Goal: Task Accomplishment & Management: Manage account settings

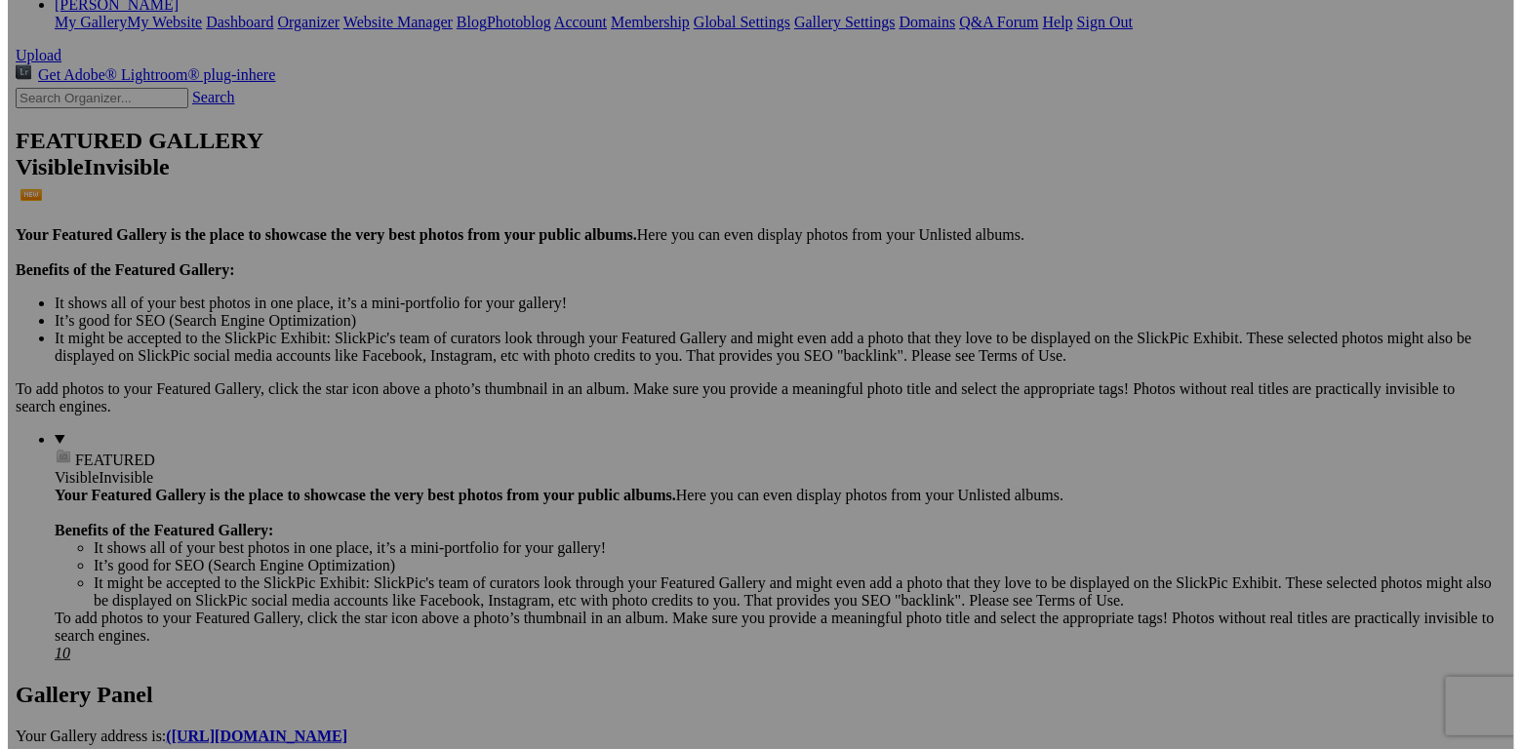
scroll to position [389, 0]
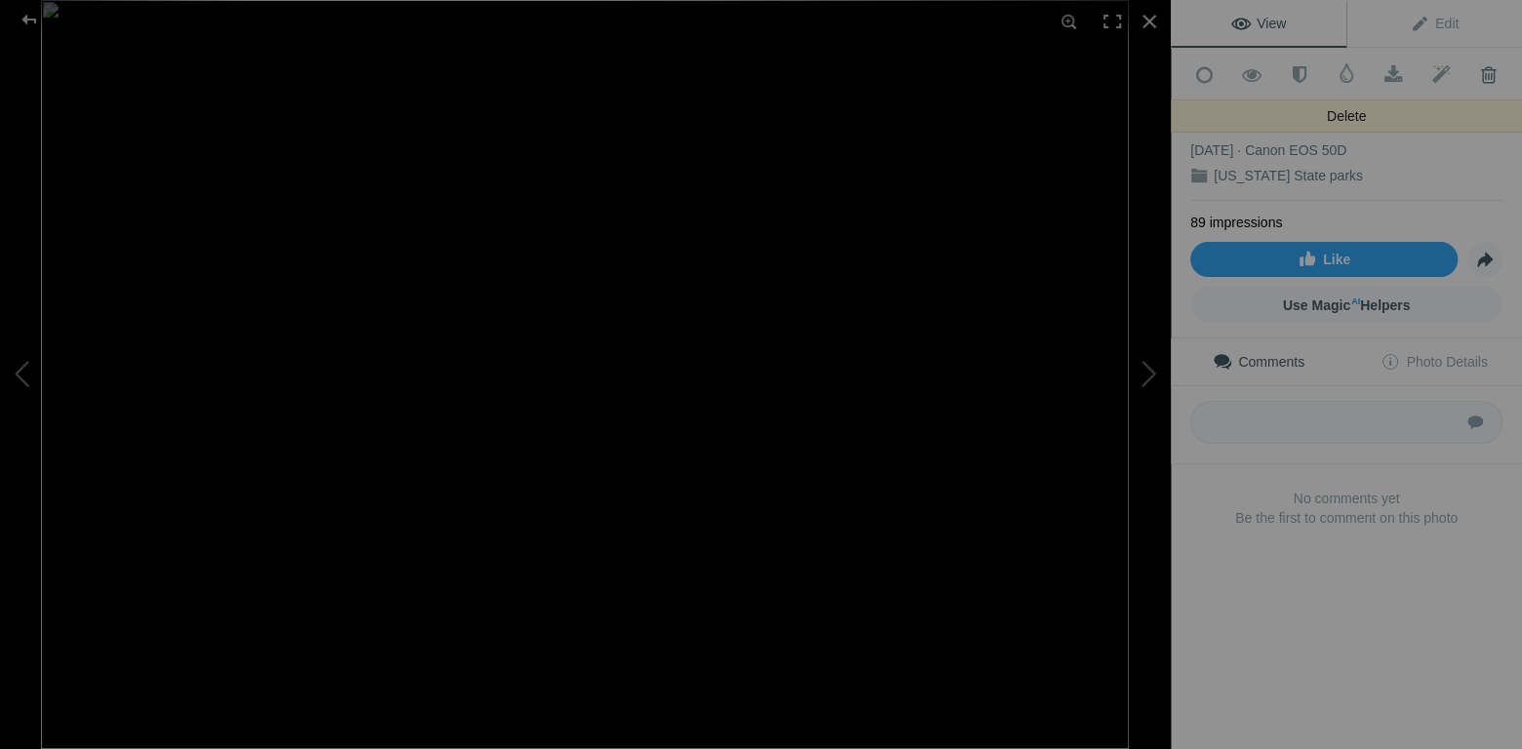
click at [1475, 79] on span at bounding box center [1488, 75] width 48 height 20
click at [1475, 75] on span at bounding box center [1488, 75] width 48 height 20
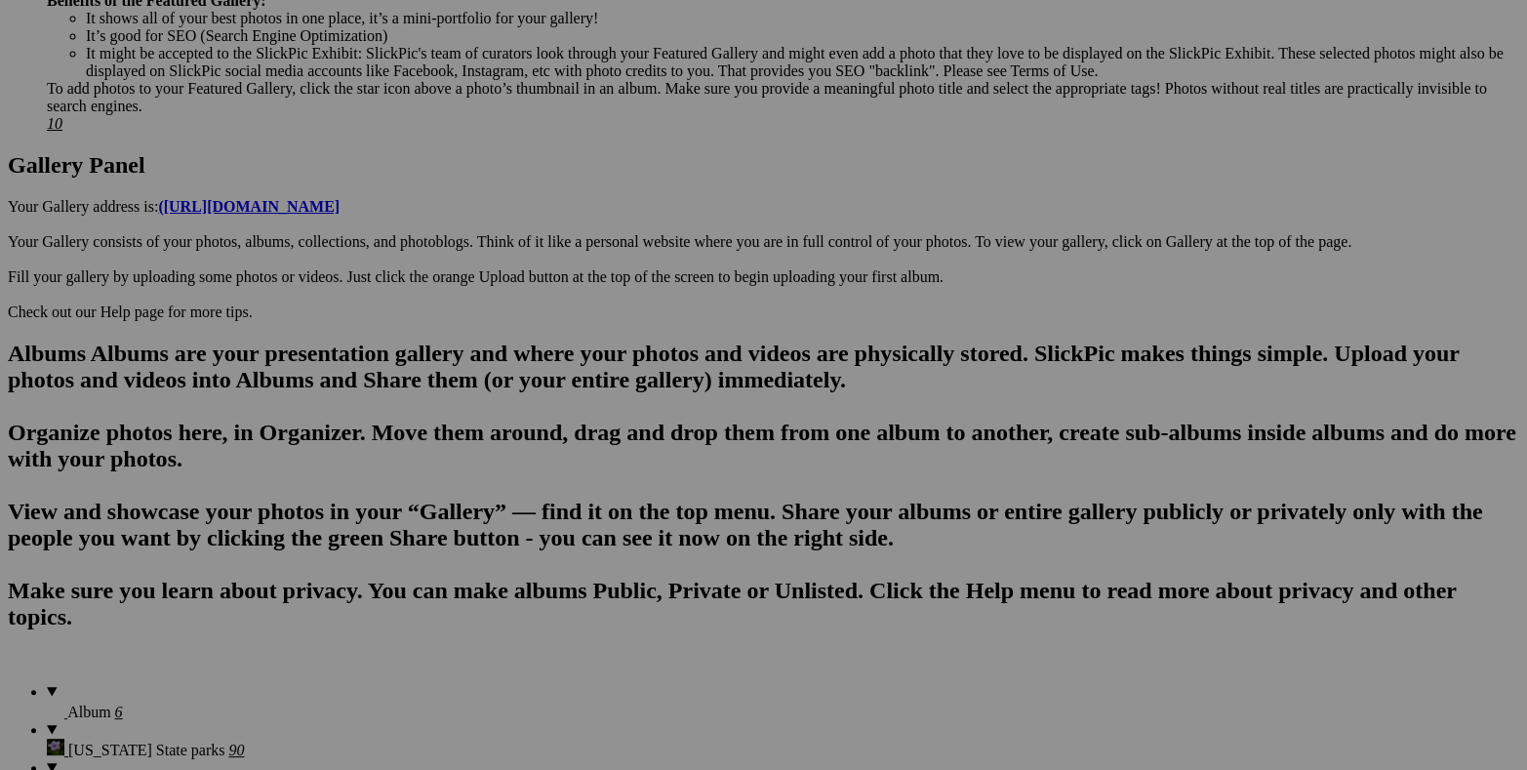
scroll to position [944, 0]
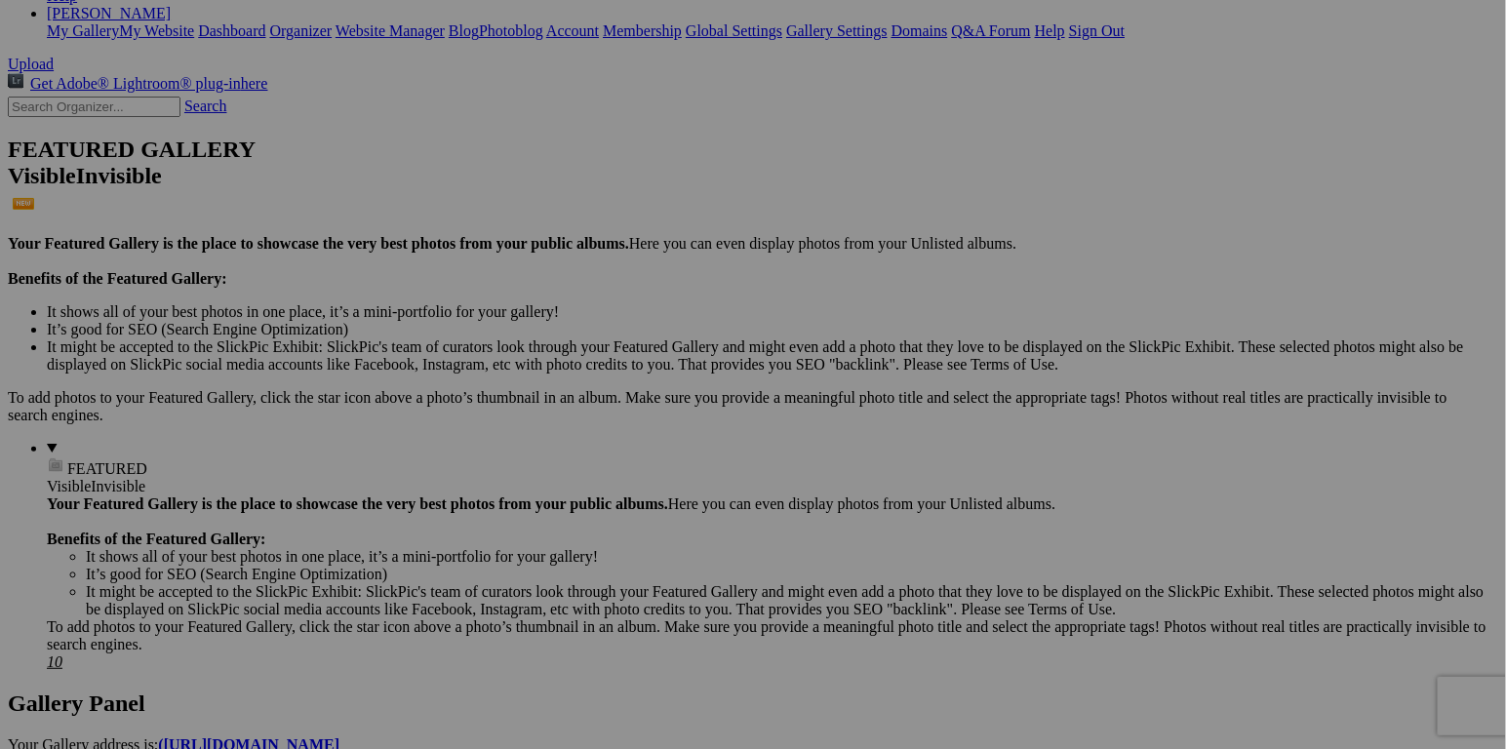
scroll to position [389, 0]
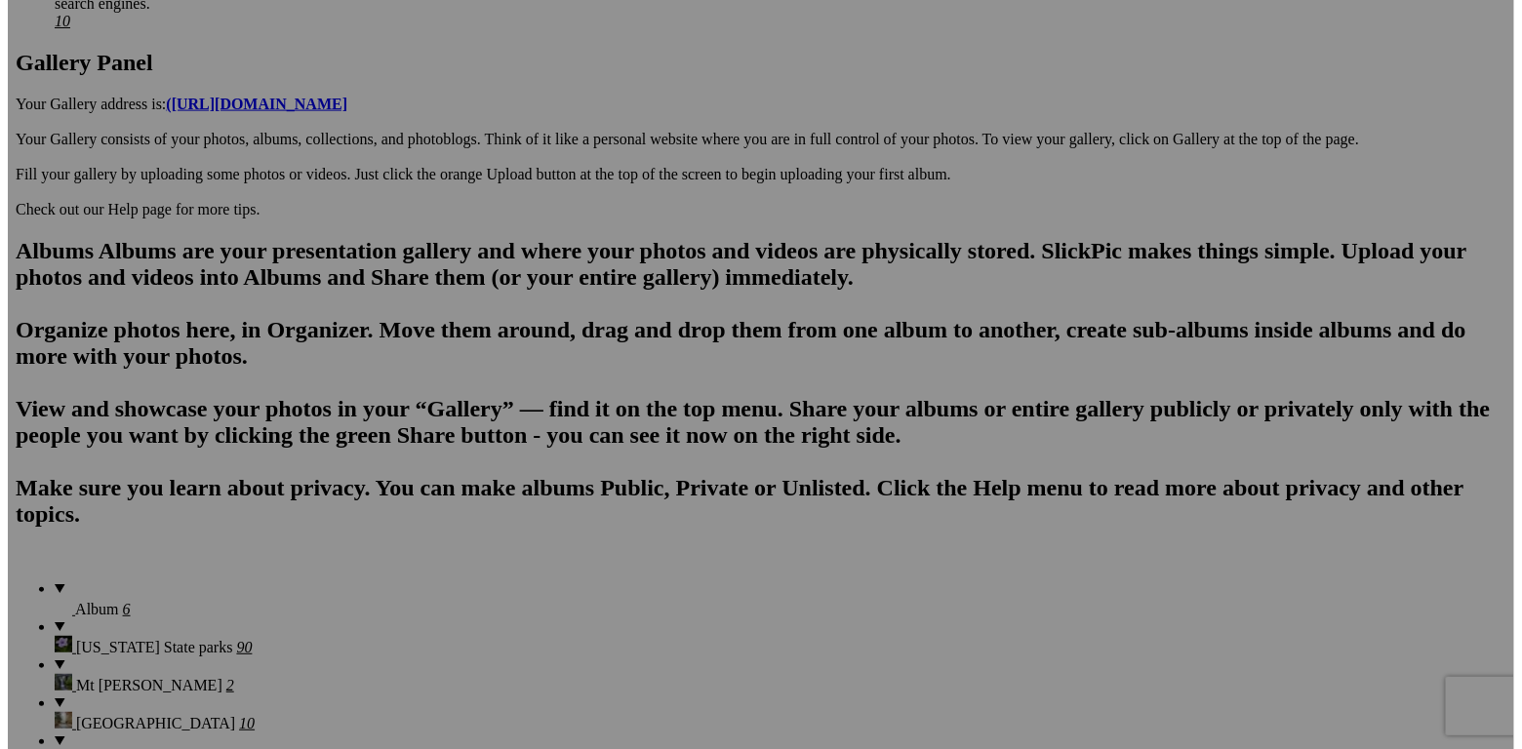
scroll to position [1033, 0]
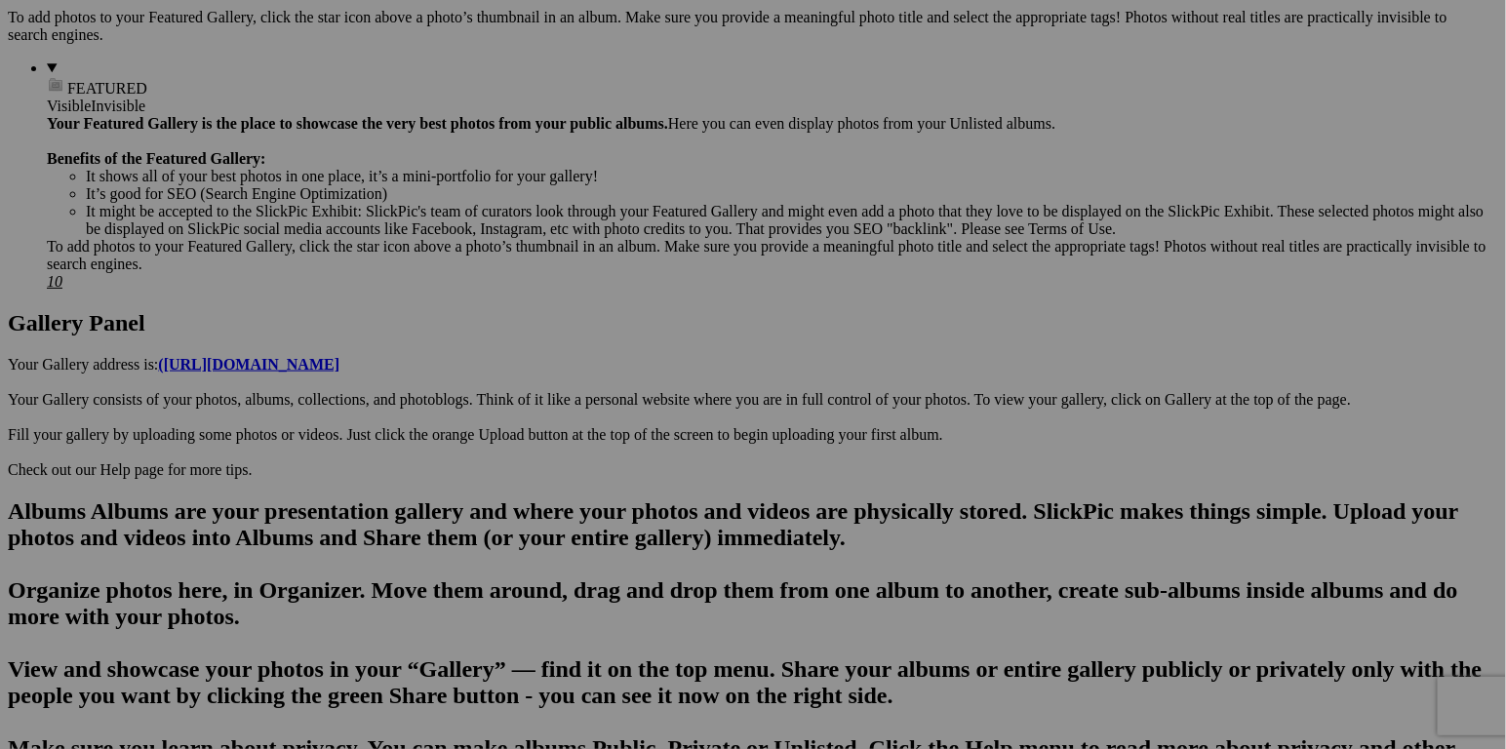
scroll to position [779, 0]
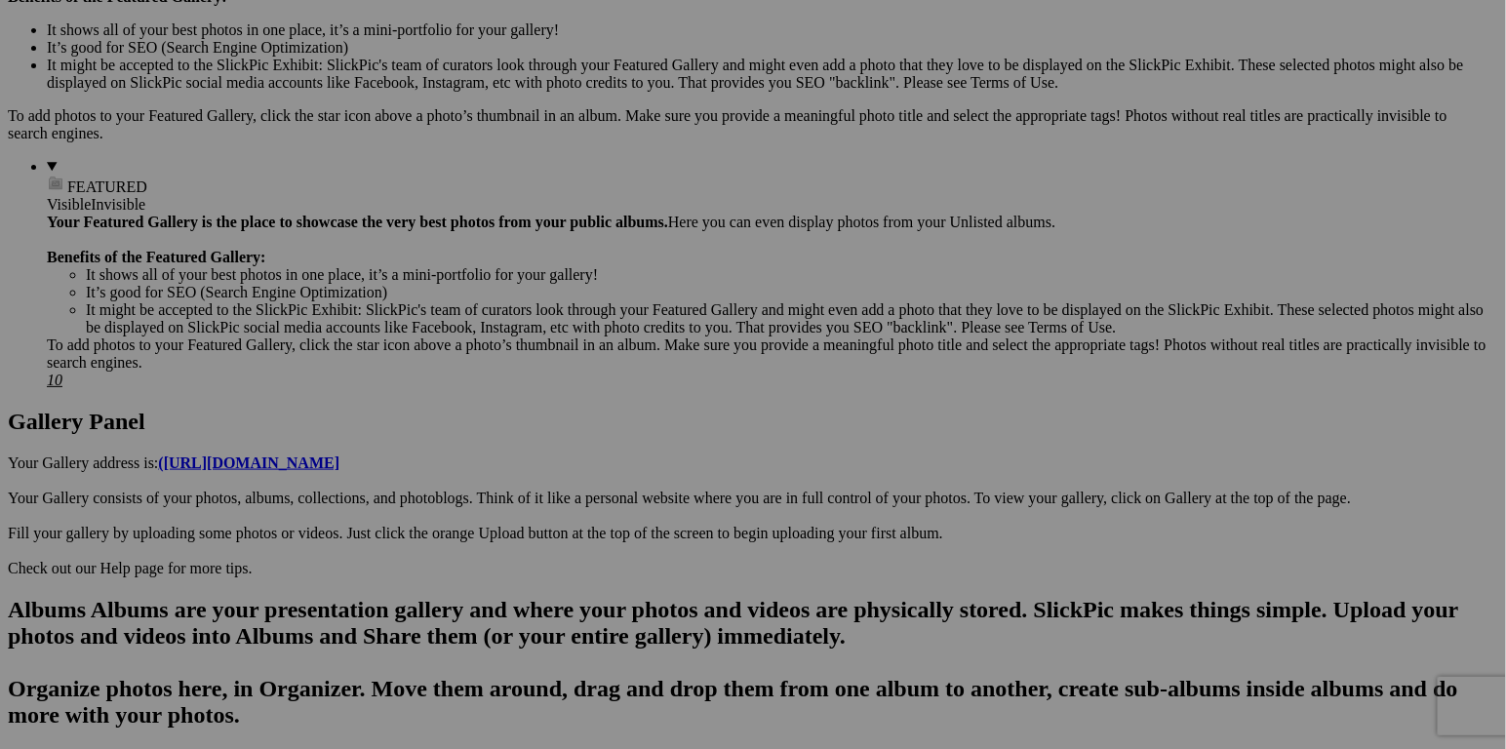
scroll to position [682, 0]
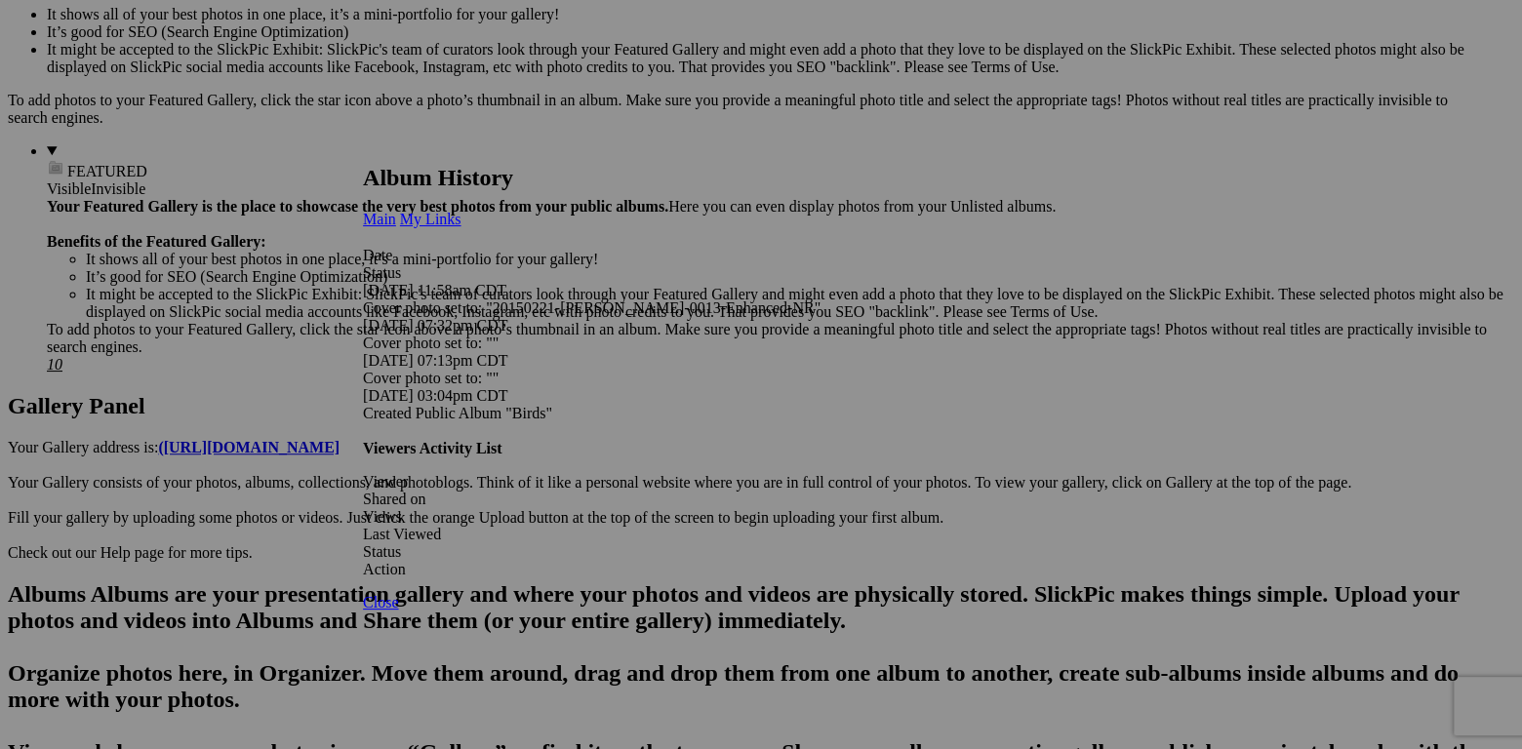
click at [398, 611] on span "Close" at bounding box center [380, 602] width 35 height 17
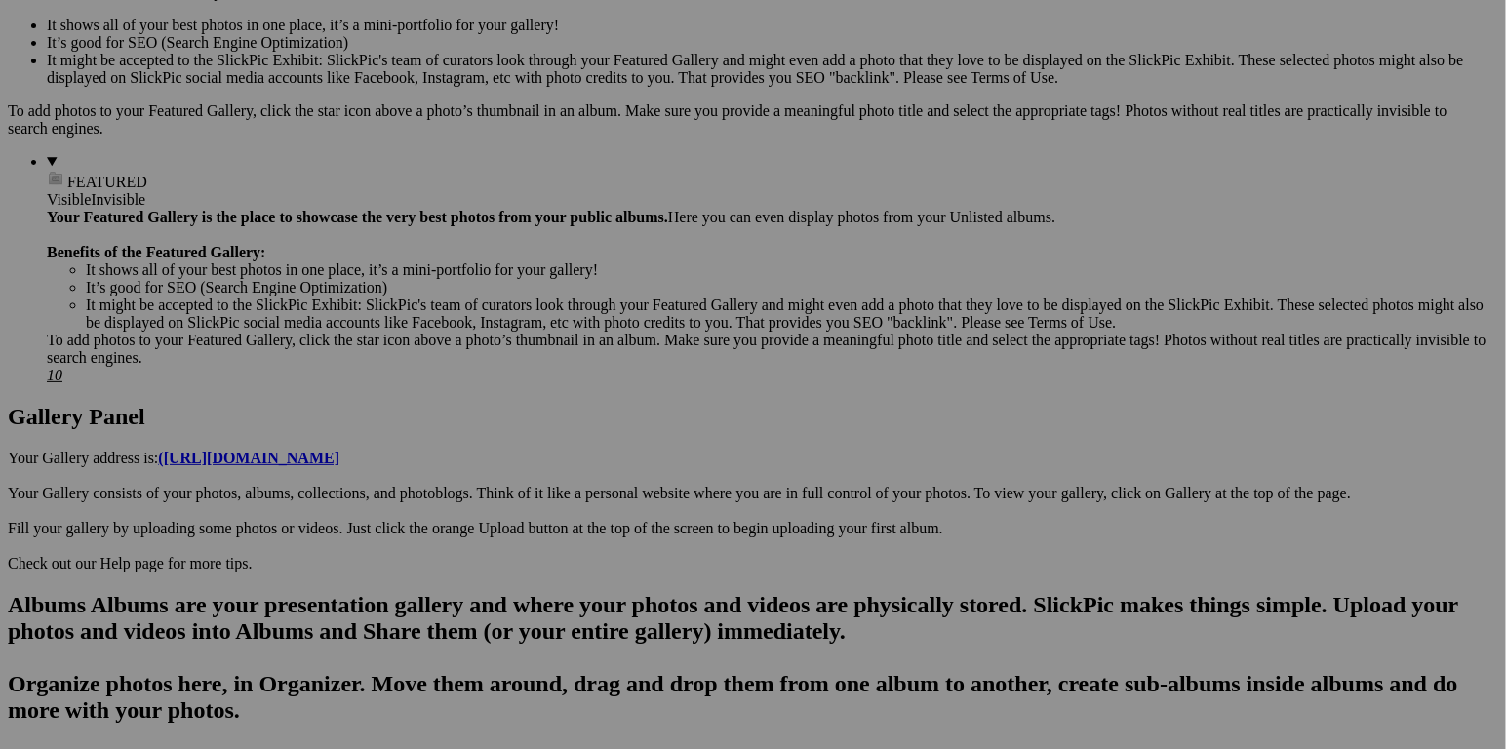
scroll to position [682, 0]
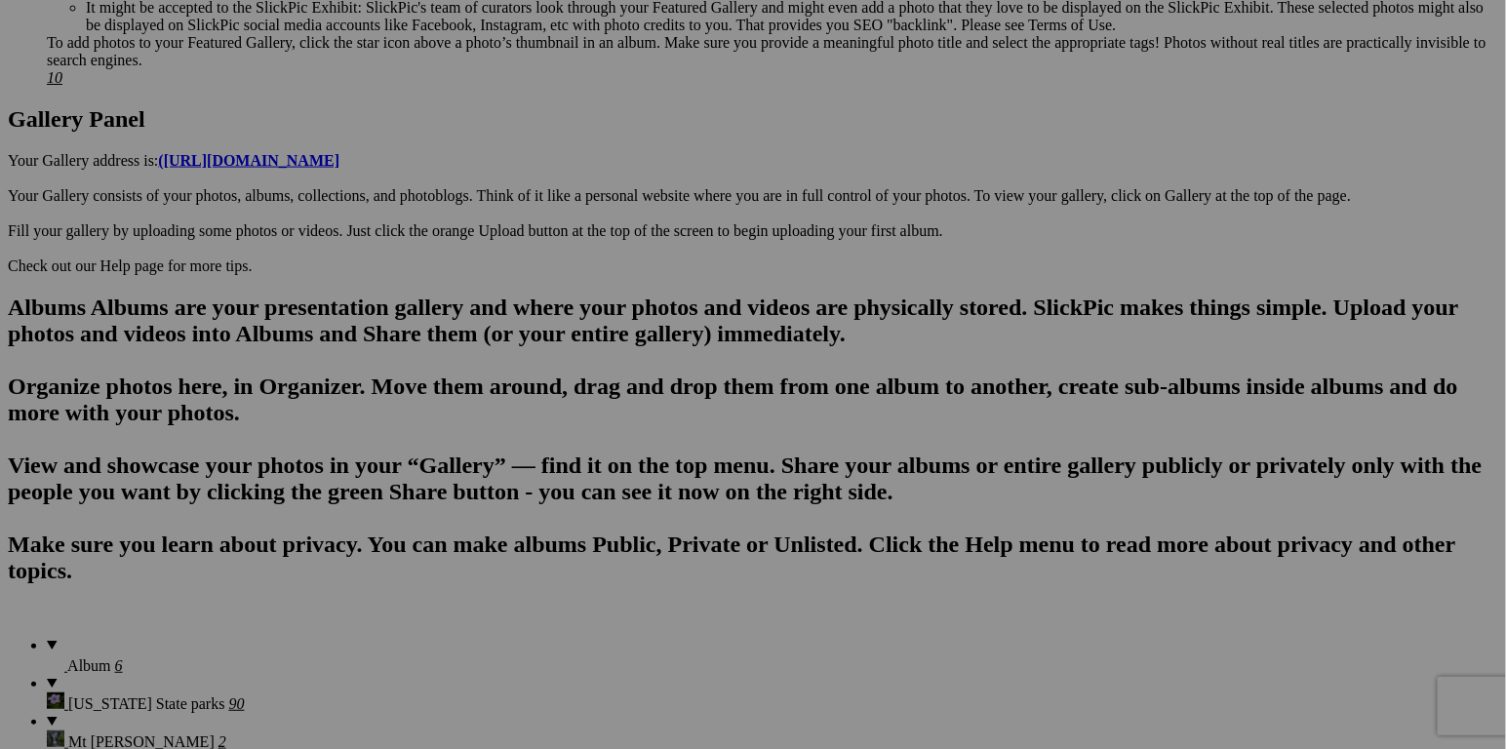
scroll to position [1033, 0]
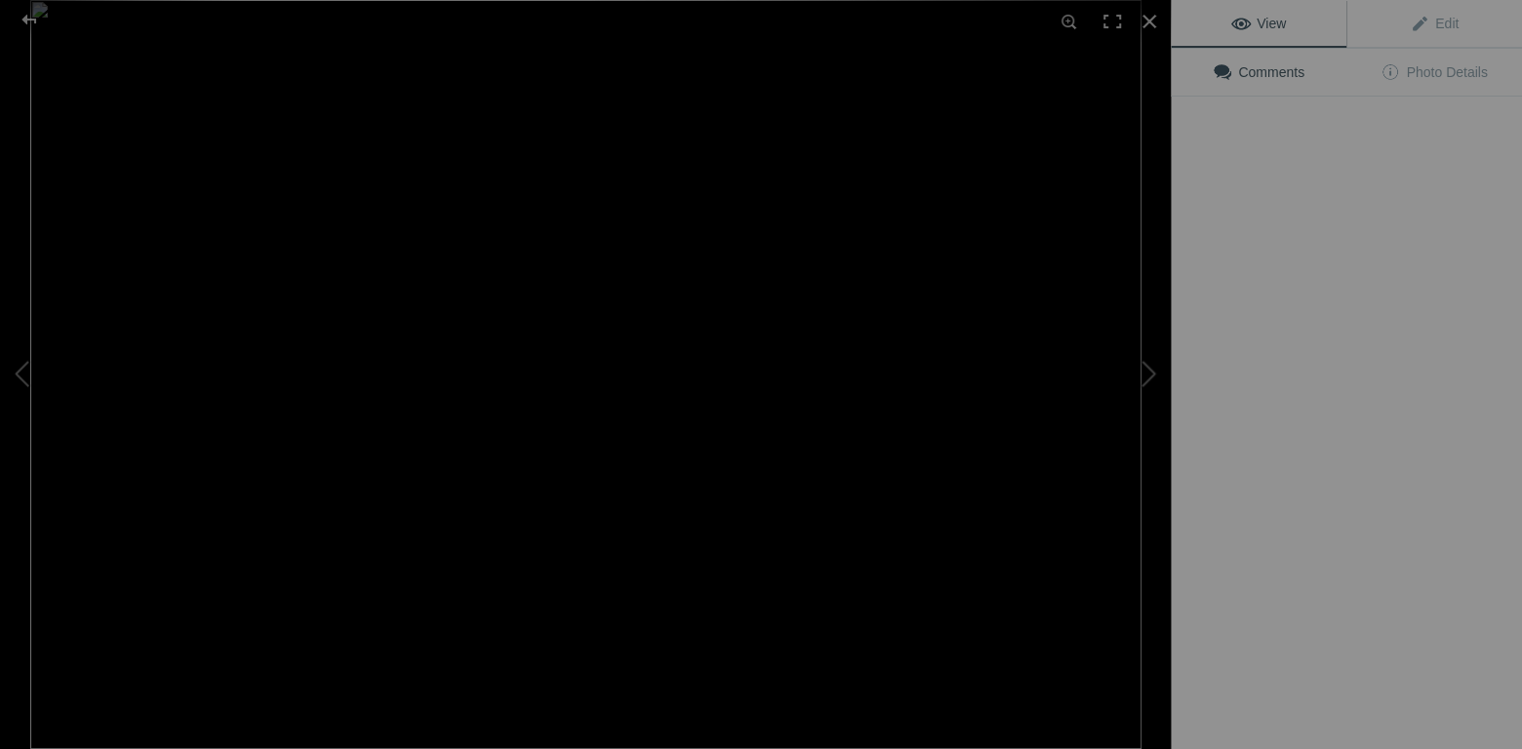
click at [534, 532] on img at bounding box center [585, 374] width 1111 height 749
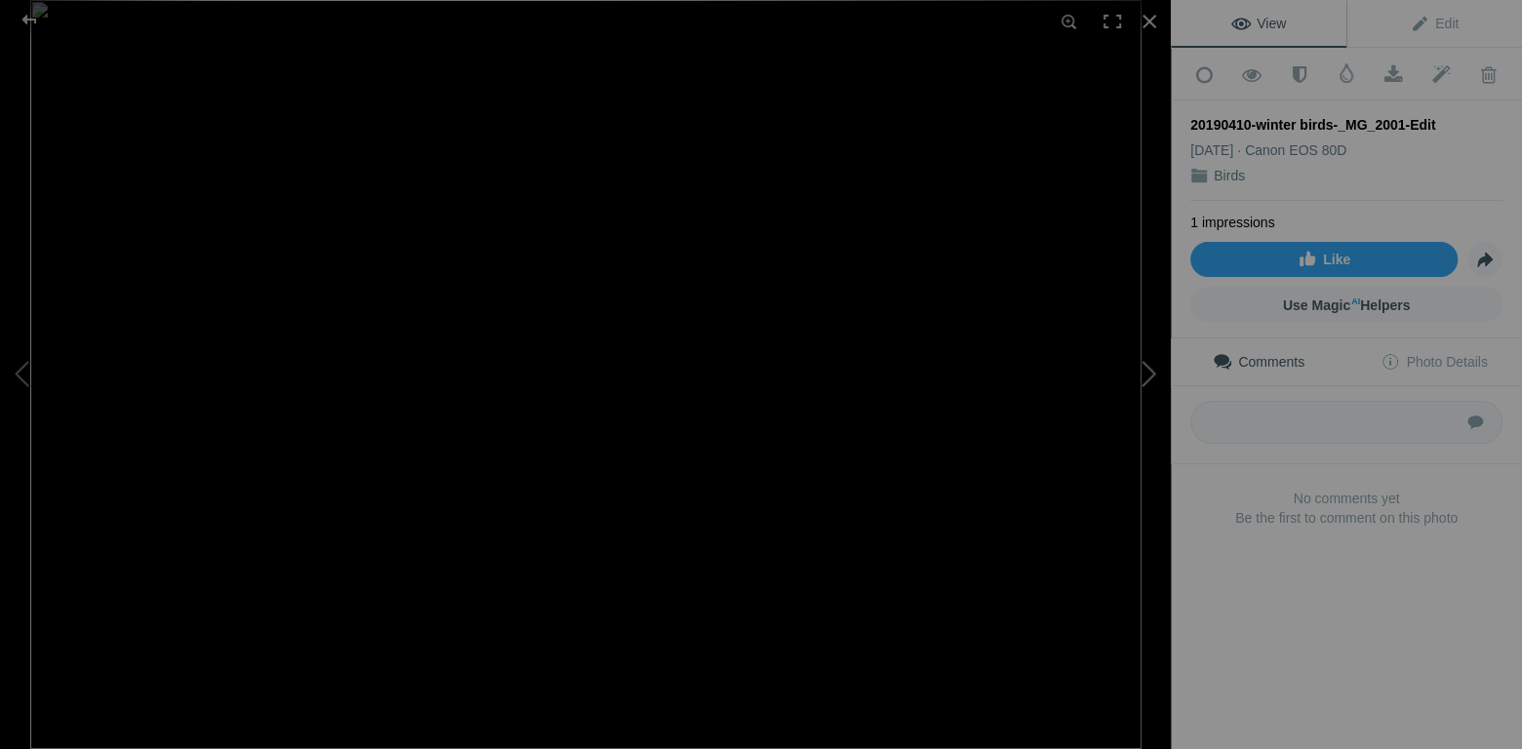
click at [1156, 379] on button at bounding box center [1097, 374] width 146 height 269
click at [1151, 378] on button at bounding box center [1097, 374] width 146 height 269
click at [14, 370] on button at bounding box center [73, 374] width 146 height 269
click at [25, 378] on button at bounding box center [73, 374] width 146 height 269
click at [37, 22] on div at bounding box center [29, 19] width 70 height 39
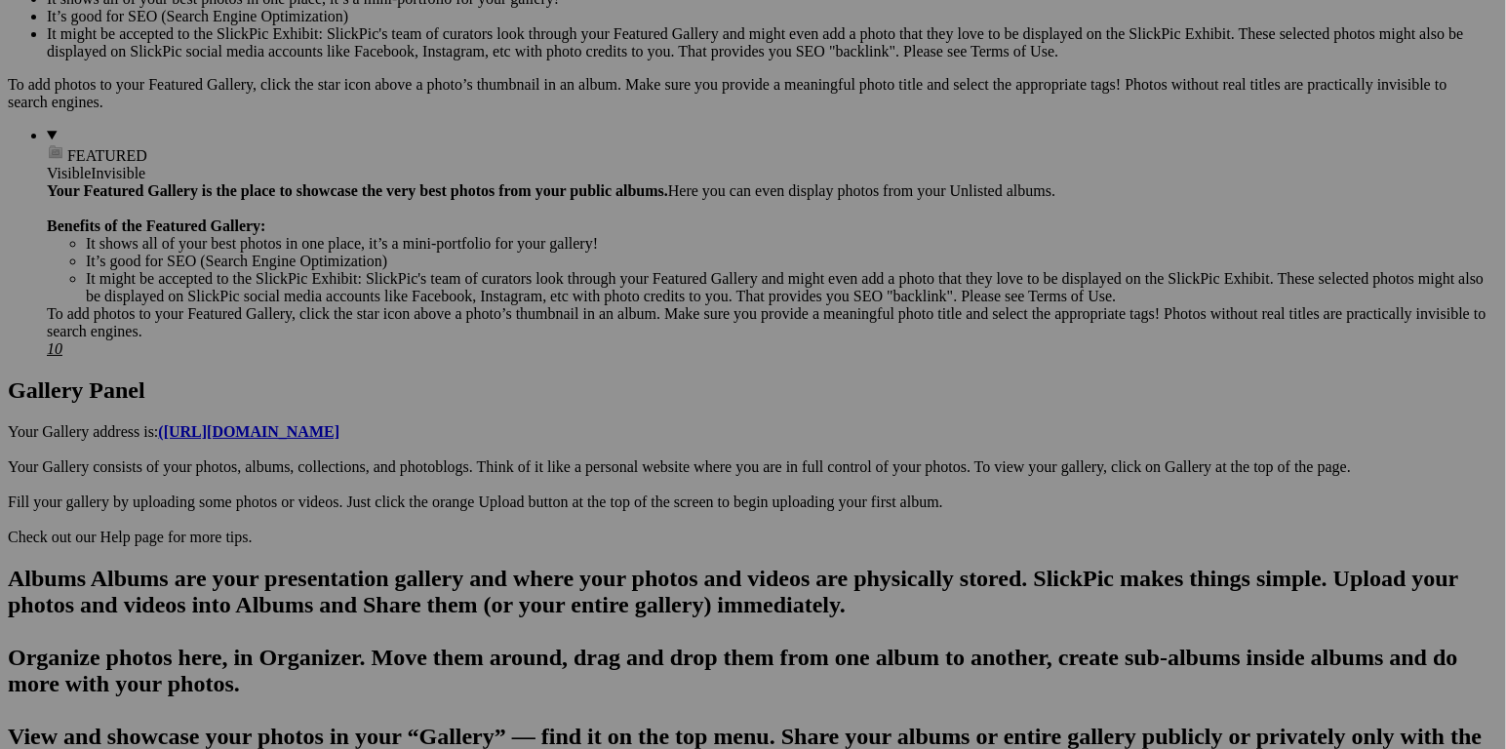
scroll to position [682, 0]
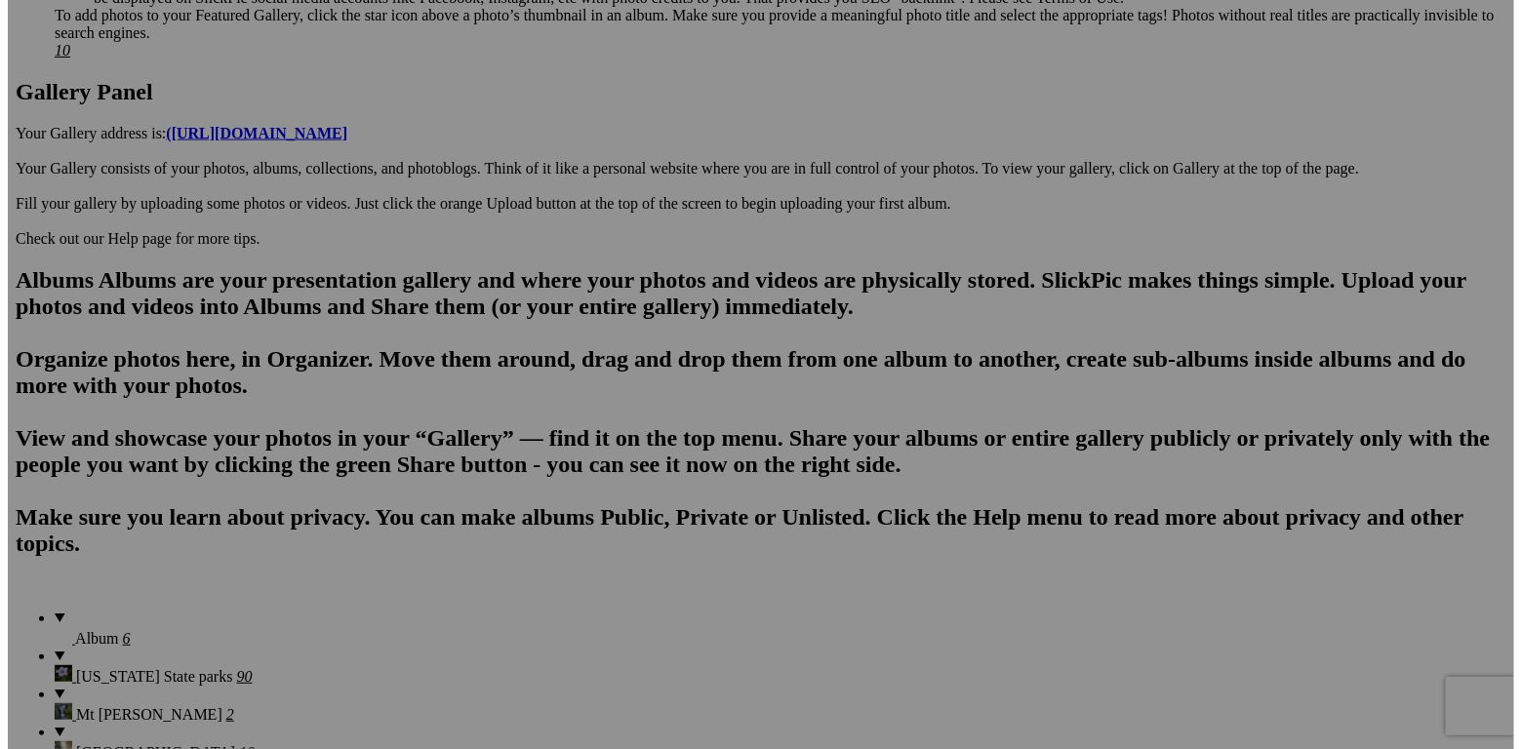
scroll to position [1033, 0]
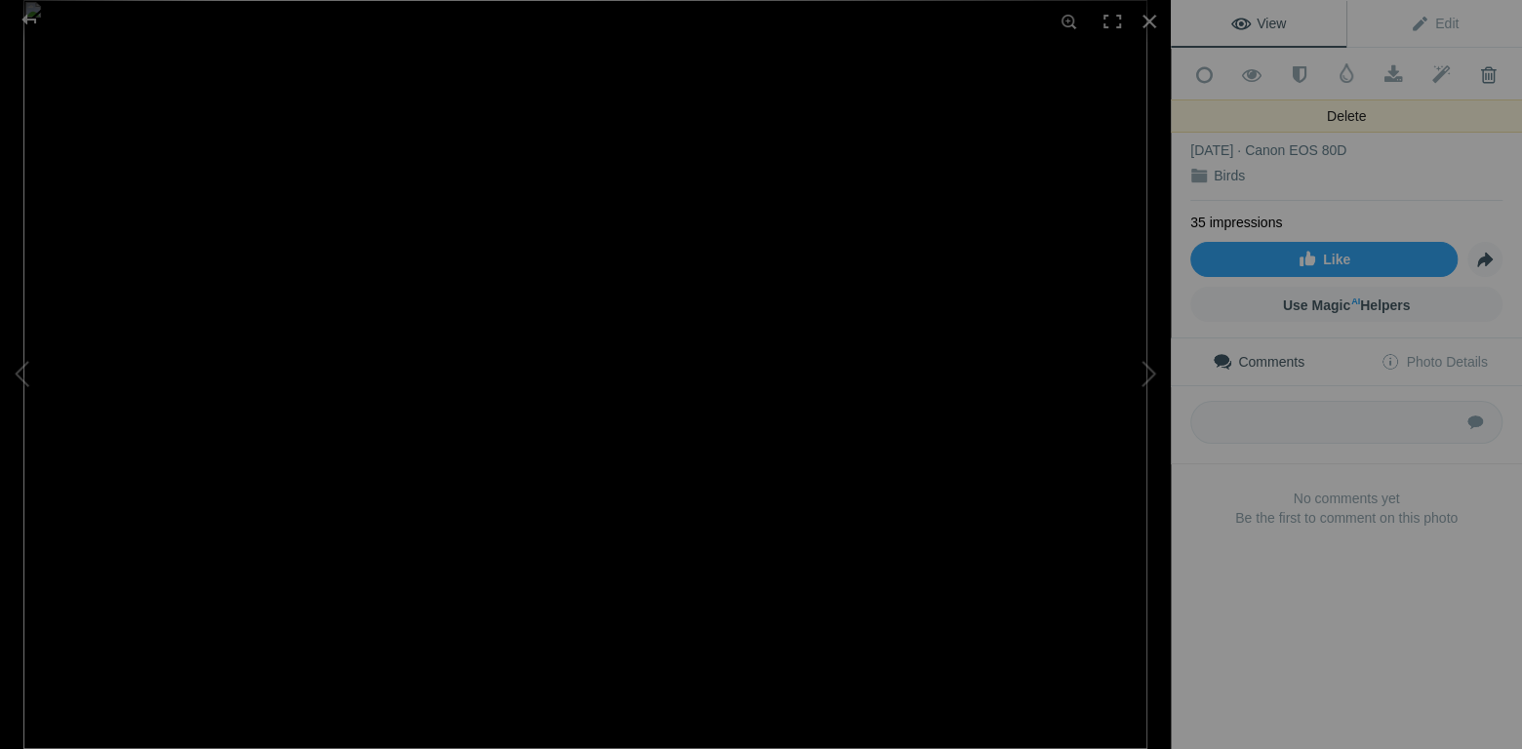
click at [1481, 73] on span at bounding box center [1488, 75] width 48 height 20
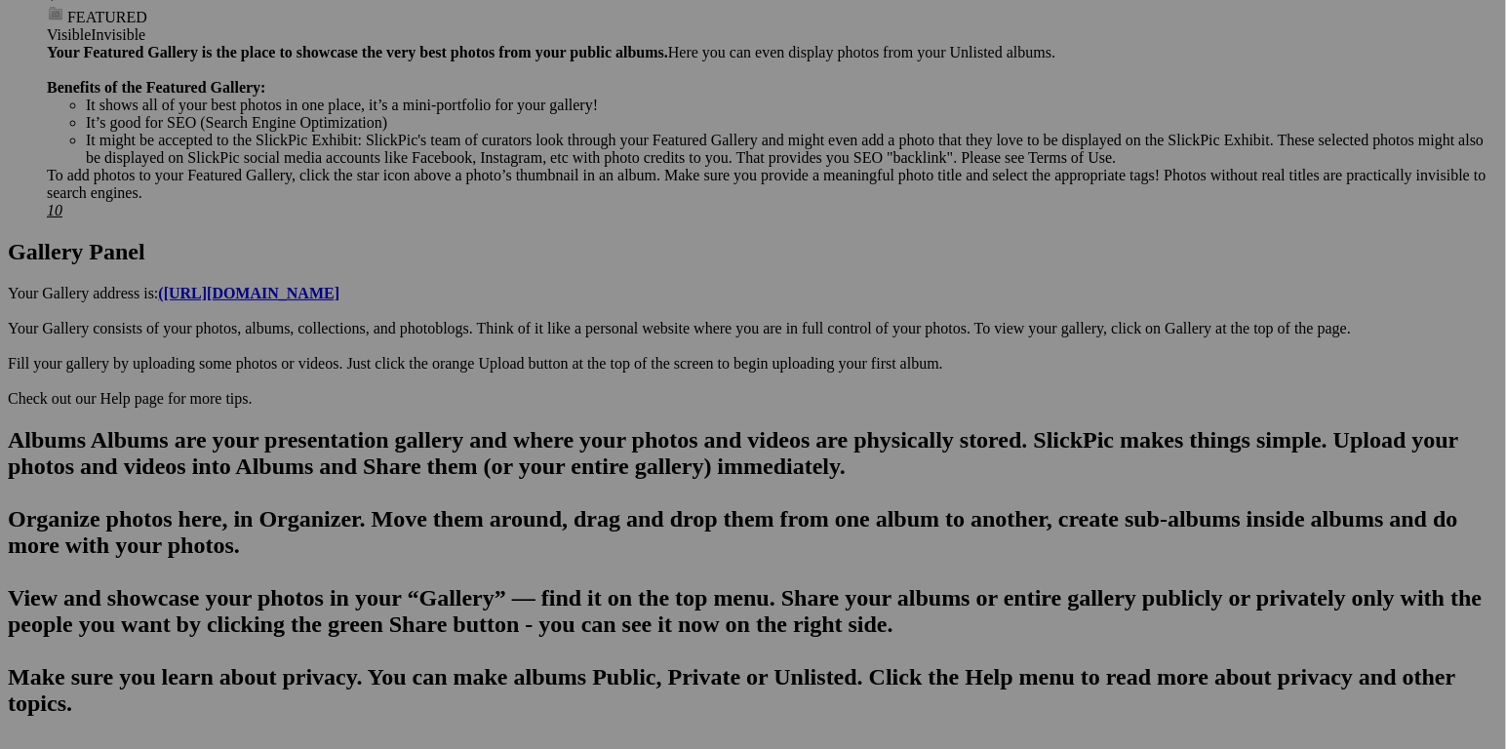
scroll to position [965, 0]
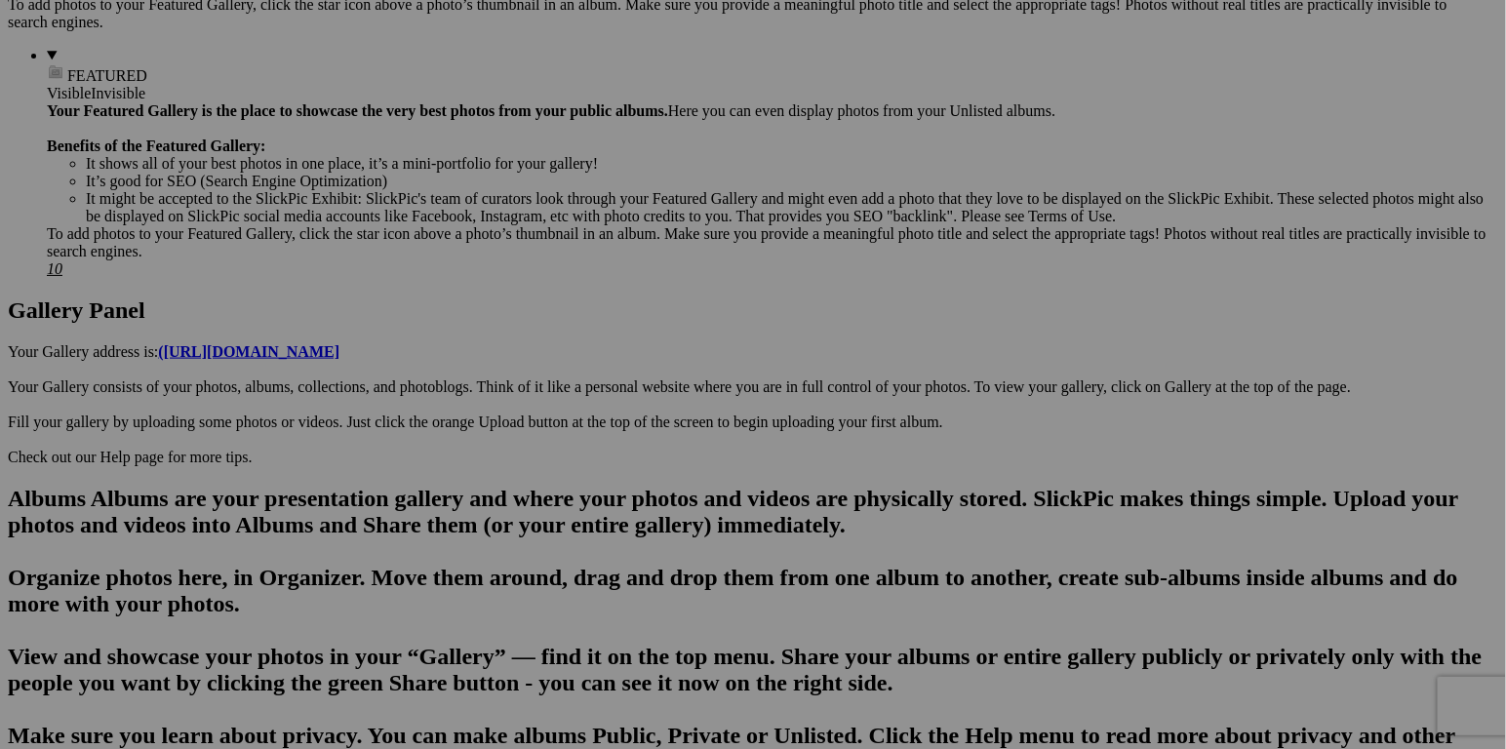
scroll to position [779, 0]
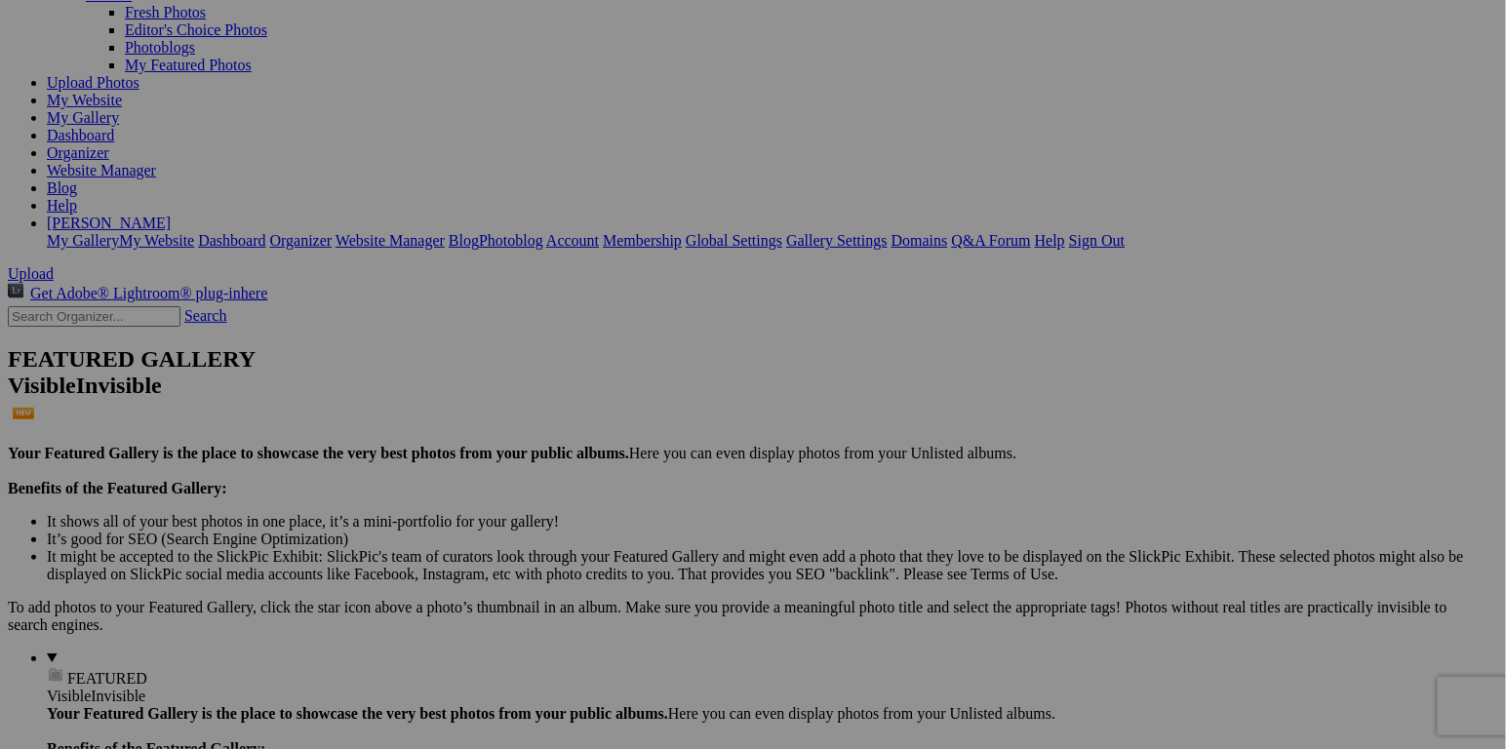
scroll to position [97, 0]
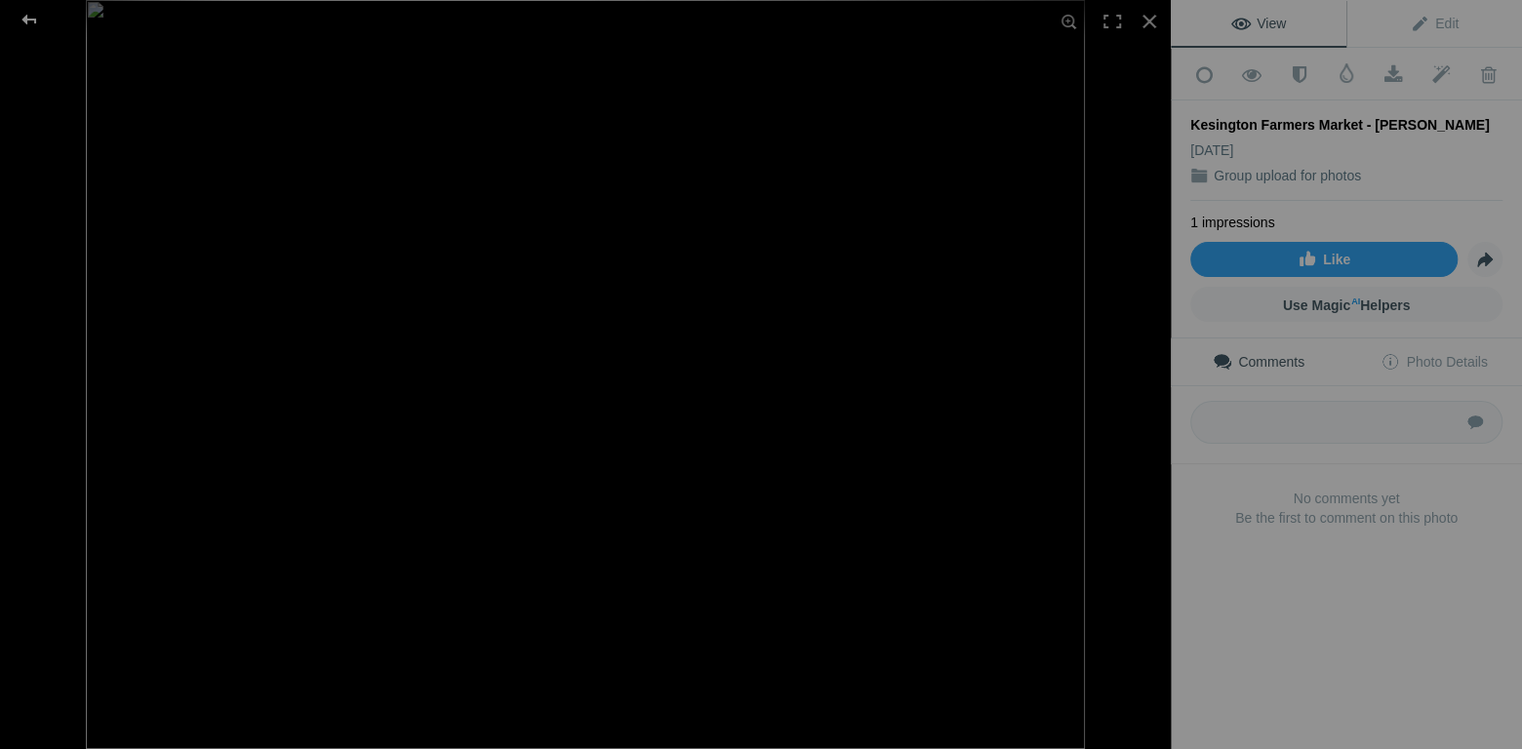
click at [27, 19] on div at bounding box center [29, 19] width 70 height 39
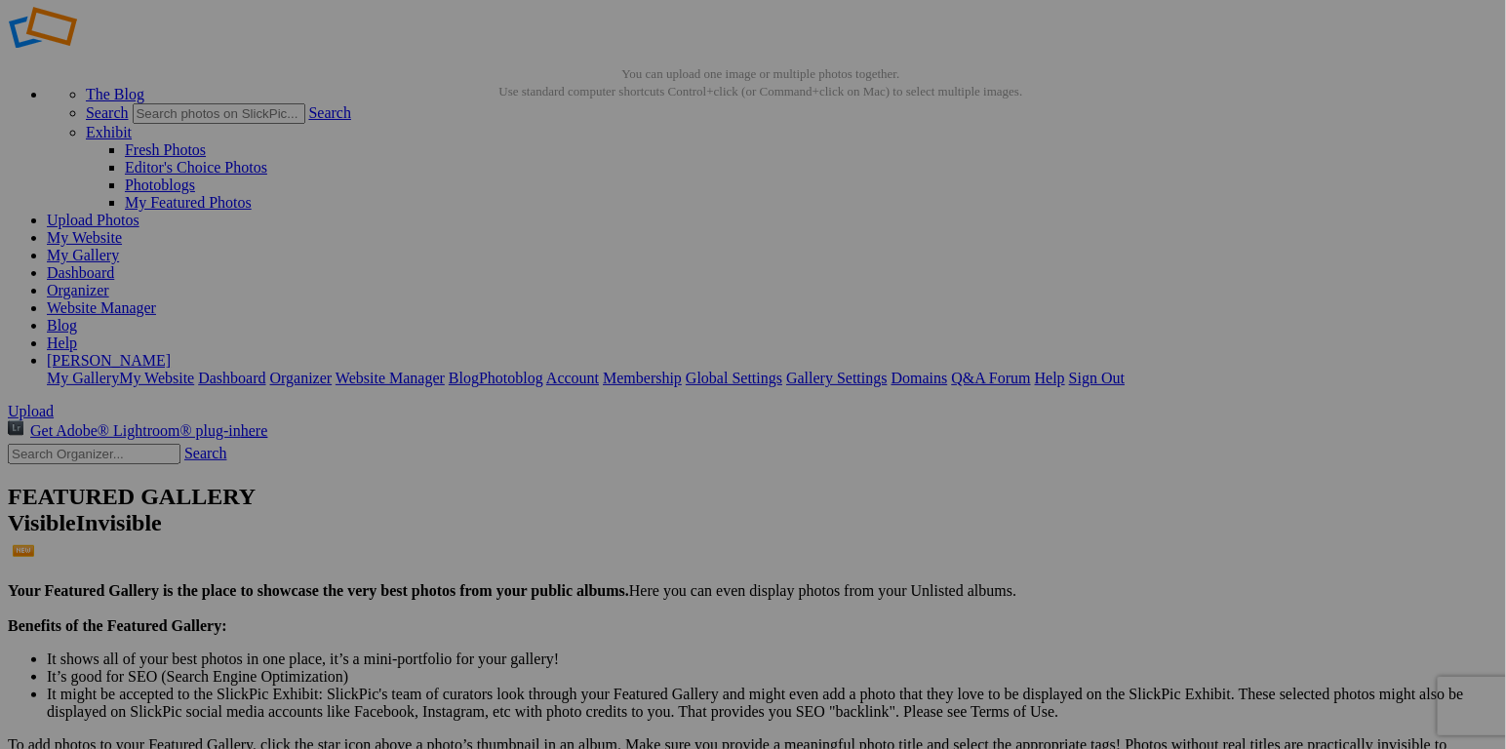
drag, startPoint x: 531, startPoint y: 266, endPoint x: 482, endPoint y: 184, distance: 95.4
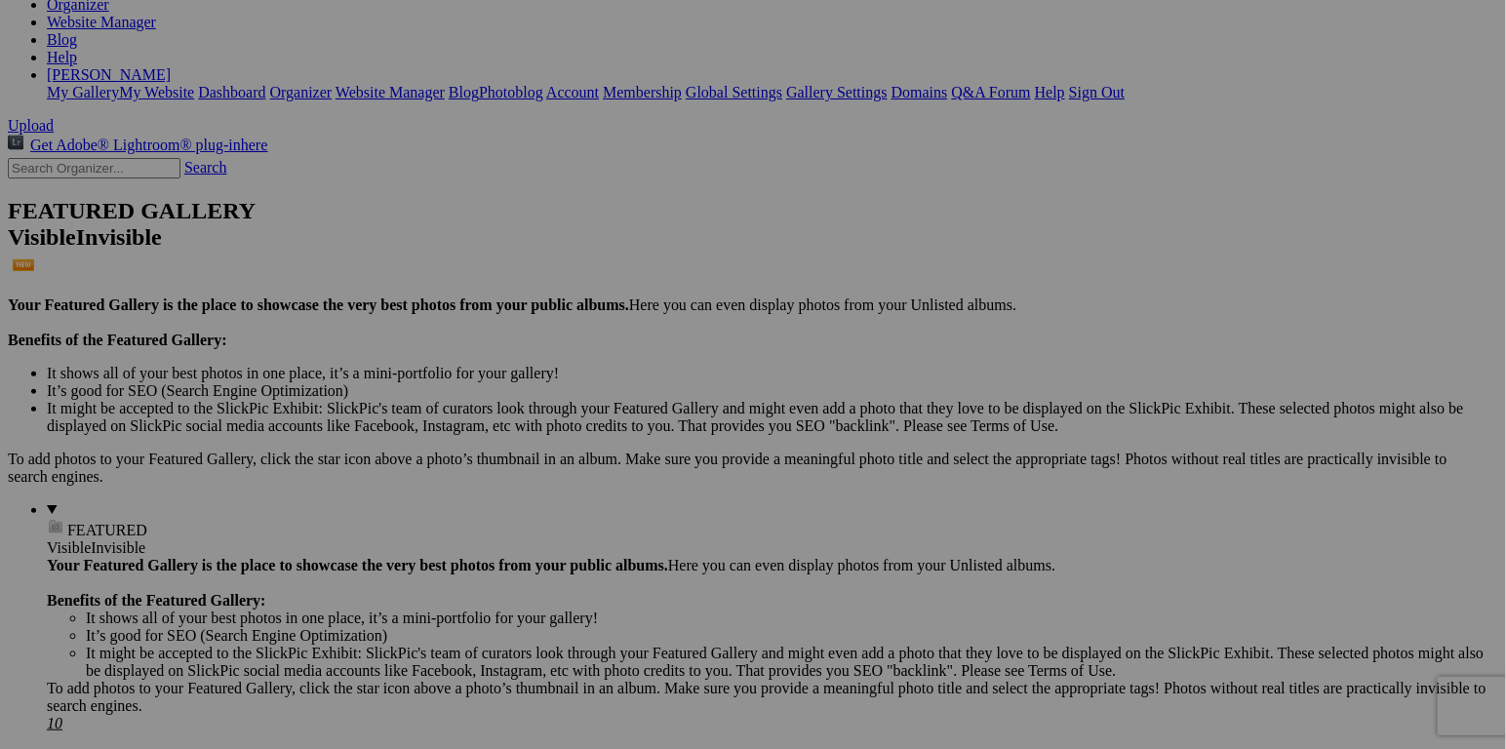
scroll to position [232, 0]
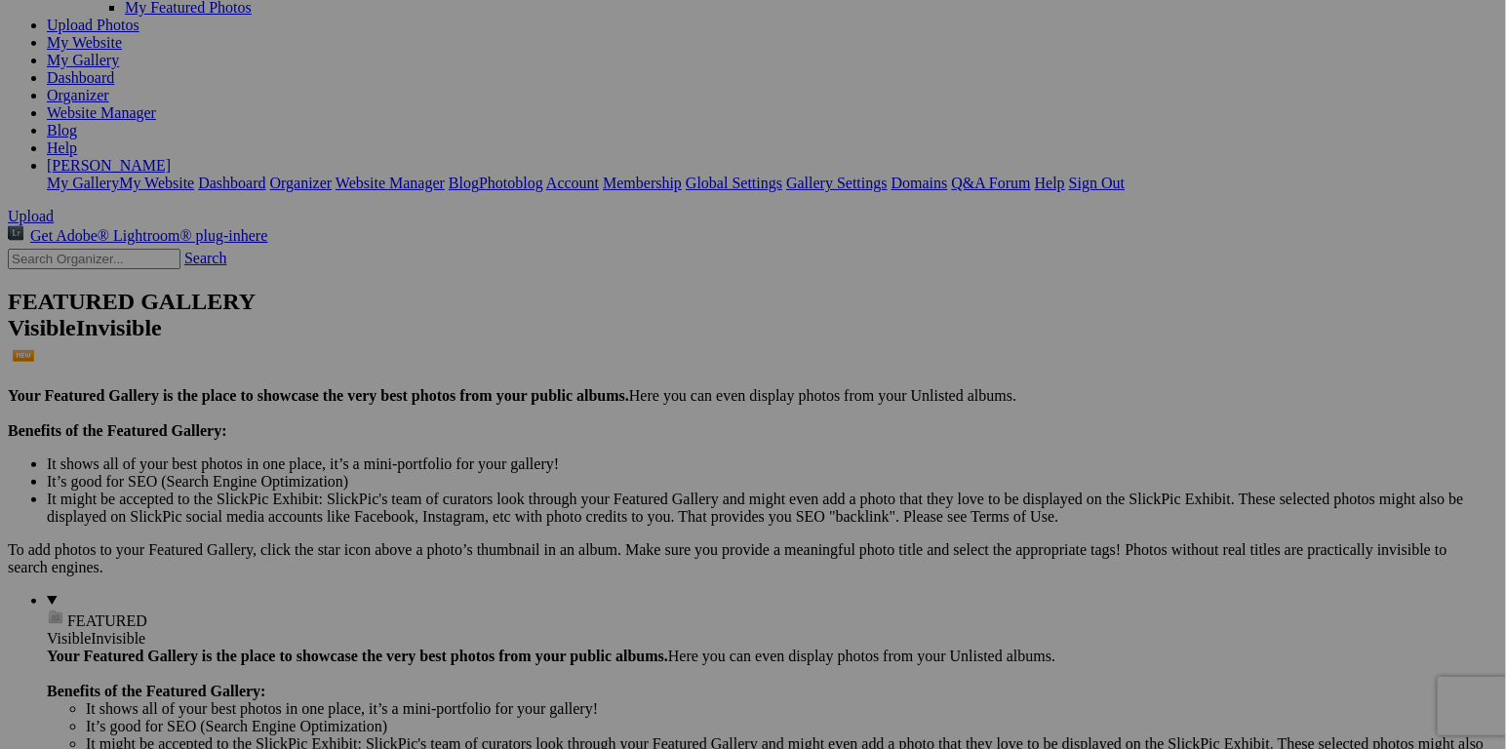
drag, startPoint x: 543, startPoint y: 116, endPoint x: 103, endPoint y: 467, distance: 562.9
drag, startPoint x: 102, startPoint y: 469, endPoint x: 85, endPoint y: 736, distance: 266.9
drag, startPoint x: 85, startPoint y: 751, endPoint x: 616, endPoint y: -70, distance: 977.9
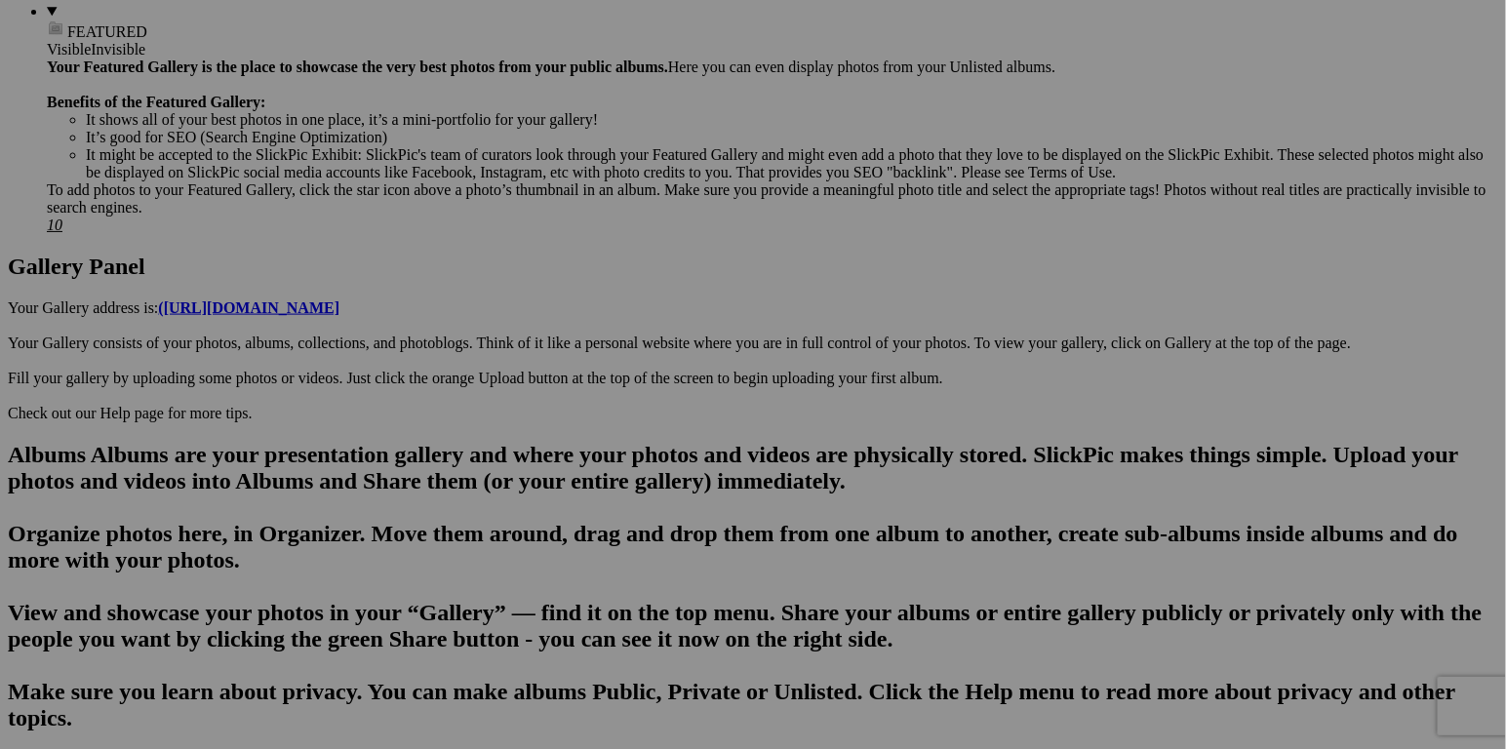
scroll to position [915, 0]
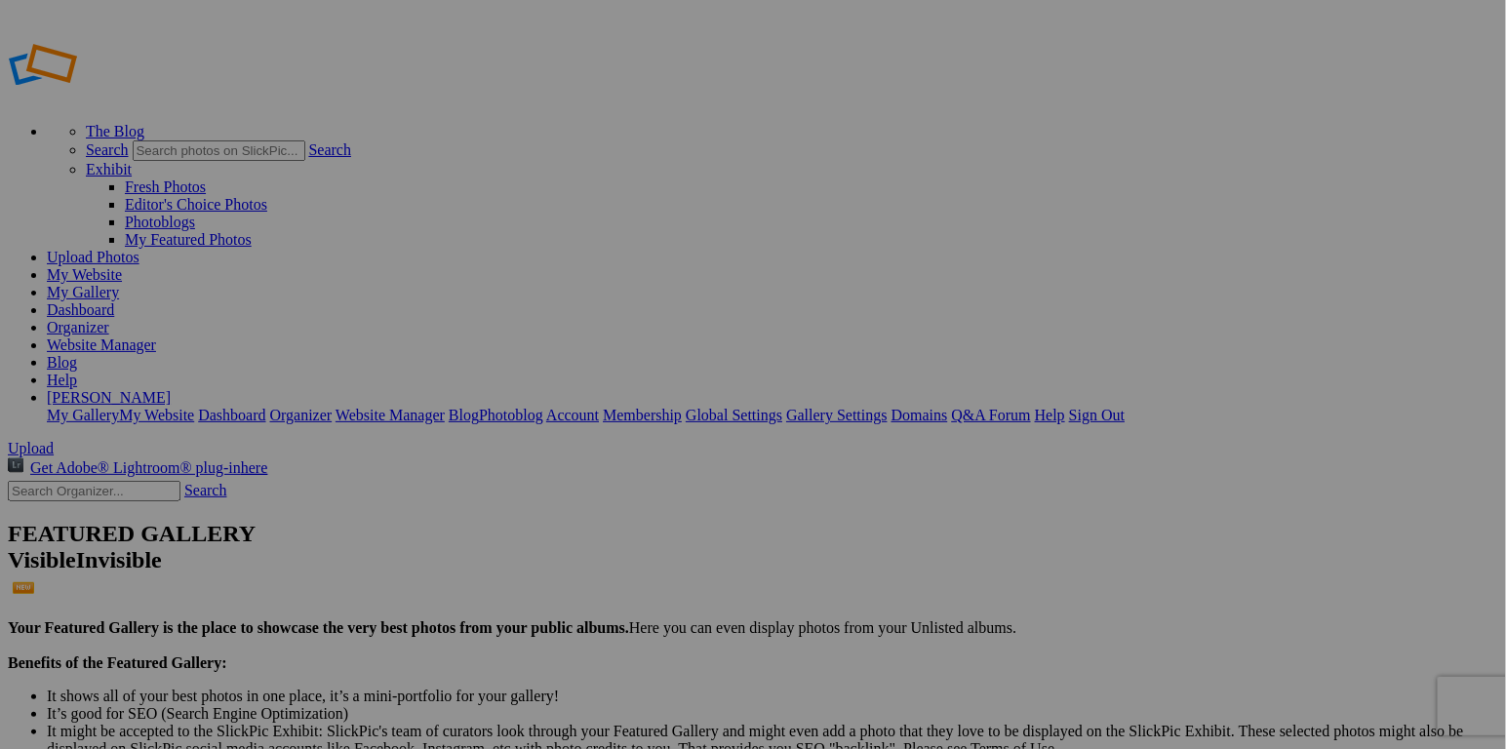
type input "This is us"
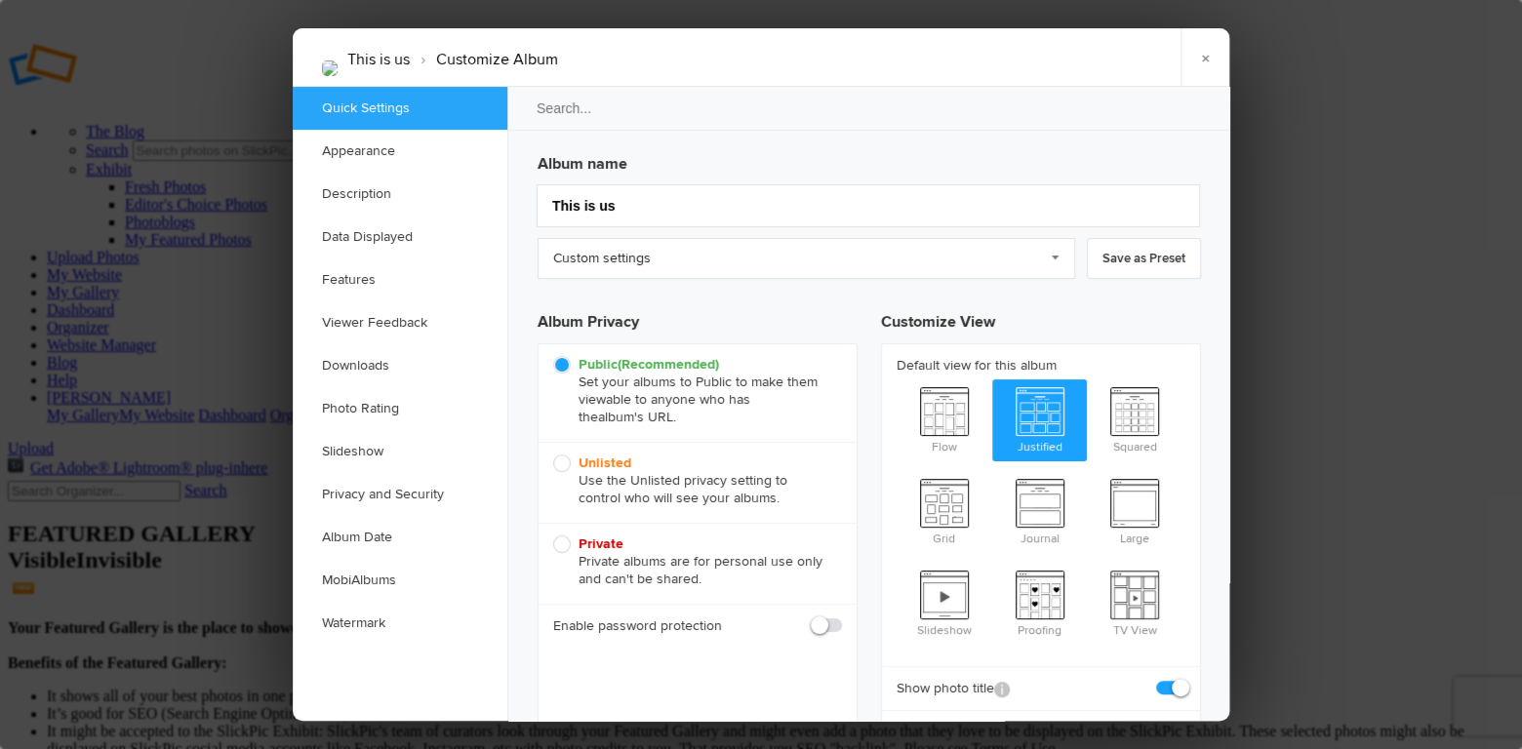
checkbox input "true"
click at [1208, 57] on link "×" at bounding box center [1204, 57] width 49 height 59
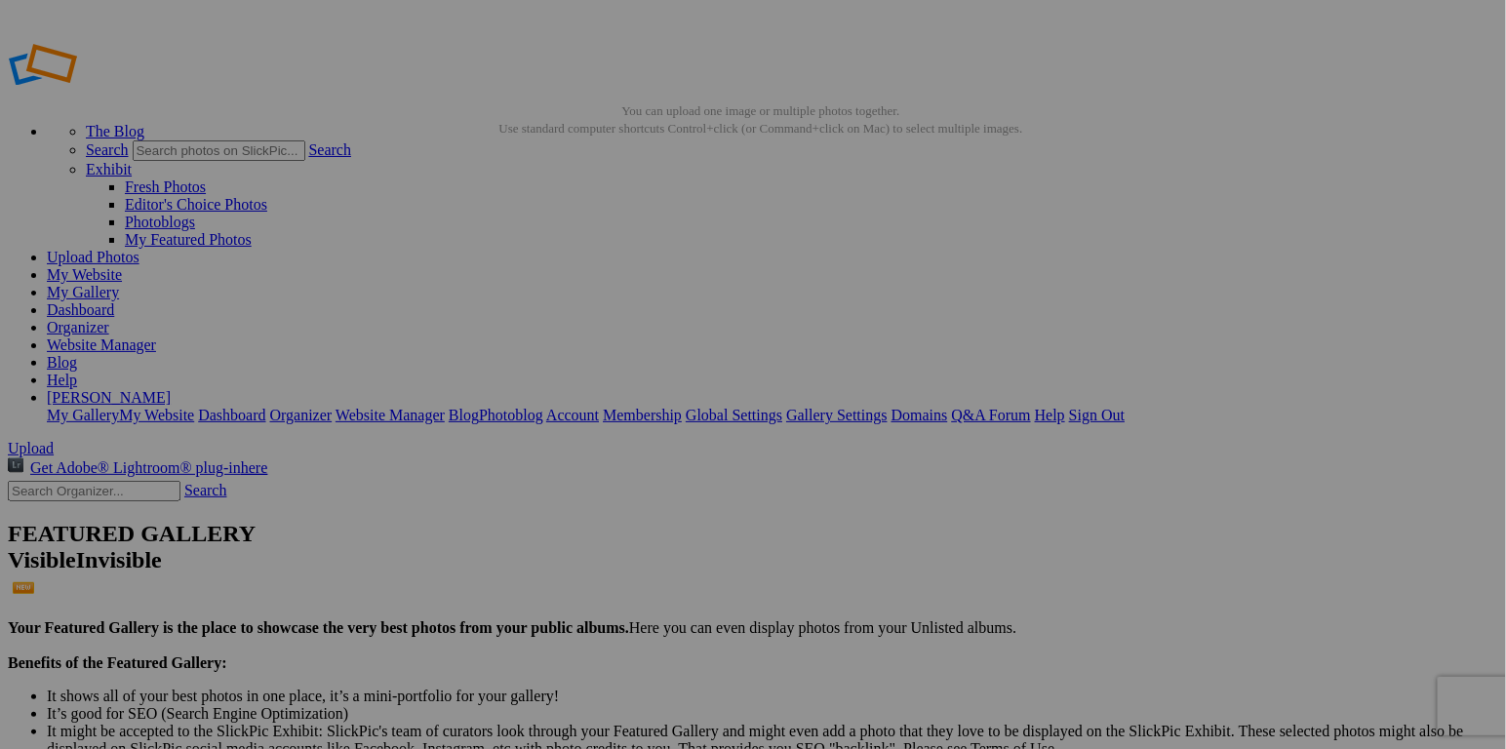
click at [119, 284] on link "My Gallery" at bounding box center [83, 292] width 72 height 17
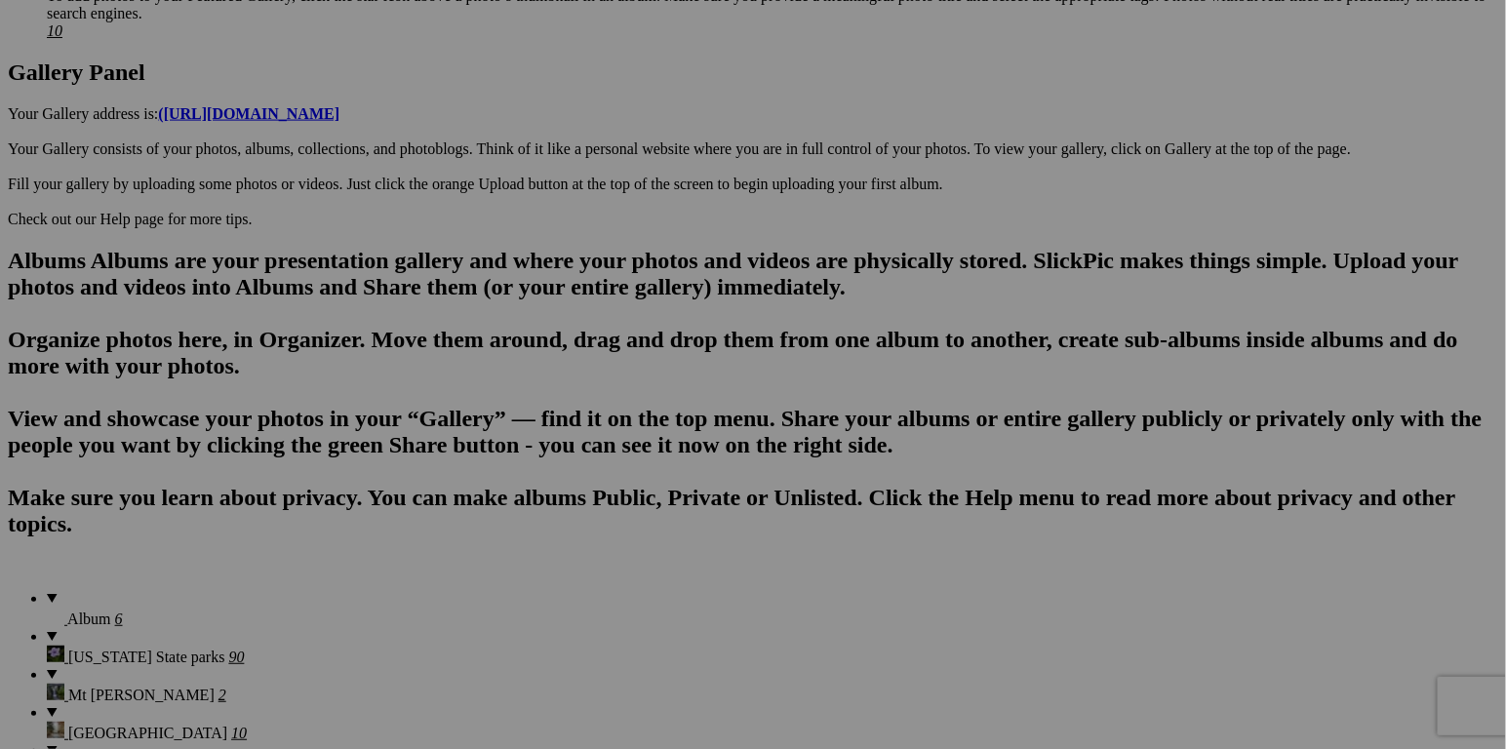
scroll to position [1033, 0]
